Goal: Entertainment & Leisure: Consume media (video, audio)

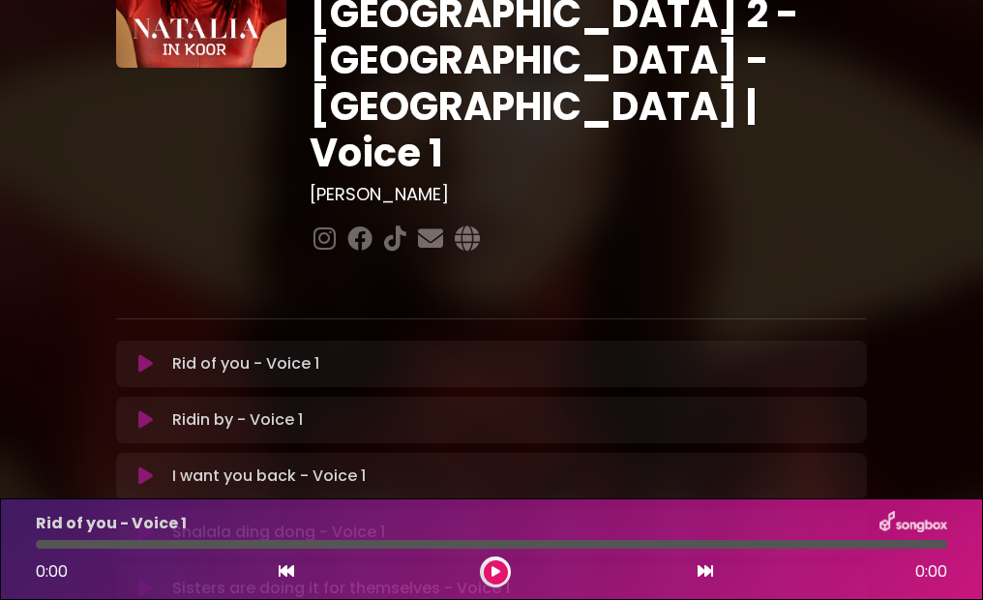
scroll to position [173, 0]
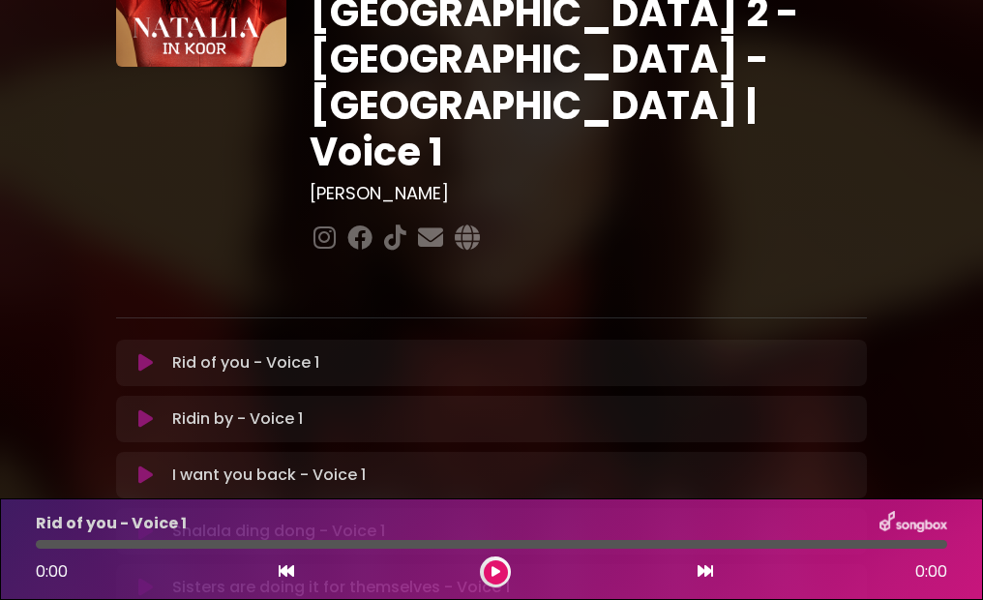
click at [143, 578] on icon at bounding box center [145, 587] width 15 height 19
click at [578, 396] on div "Ridin by - Voice 1 Loading Track... Your Feedback" at bounding box center [491, 419] width 751 height 46
click at [144, 578] on icon at bounding box center [145, 587] width 15 height 19
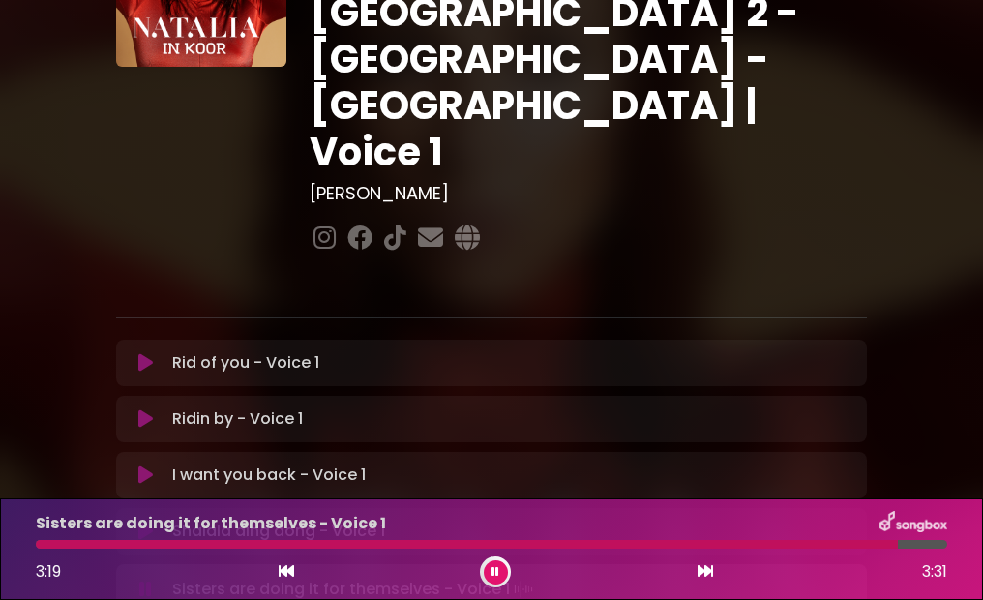
click at [500, 569] on button at bounding box center [496, 572] width 24 height 24
click at [146, 578] on icon at bounding box center [145, 587] width 15 height 19
click at [291, 573] on icon at bounding box center [286, 570] width 15 height 15
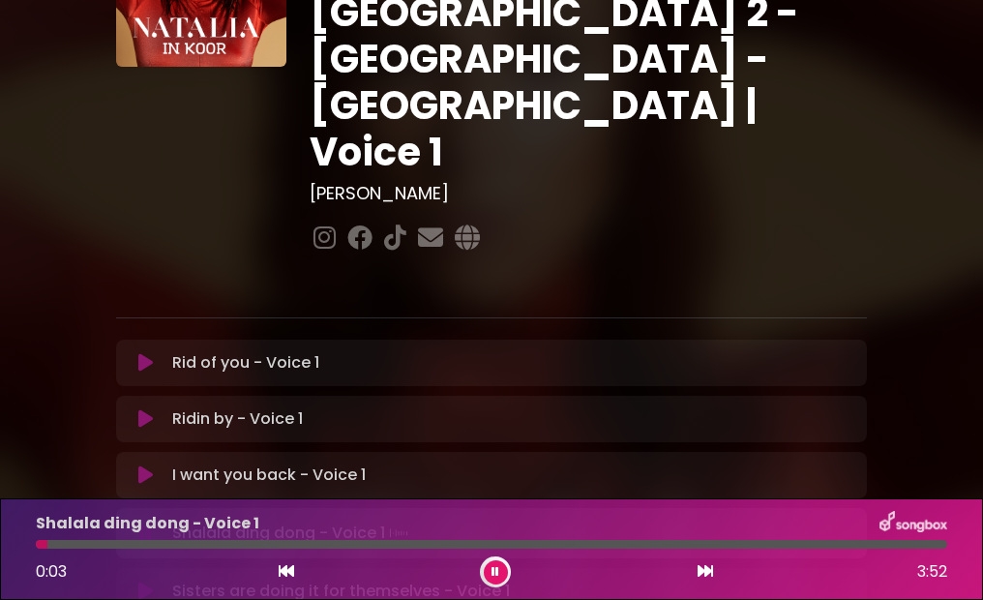
click at [146, 581] on icon at bounding box center [145, 590] width 15 height 19
click at [138, 521] on icon at bounding box center [145, 531] width 16 height 20
